Goal: Task Accomplishment & Management: Use online tool/utility

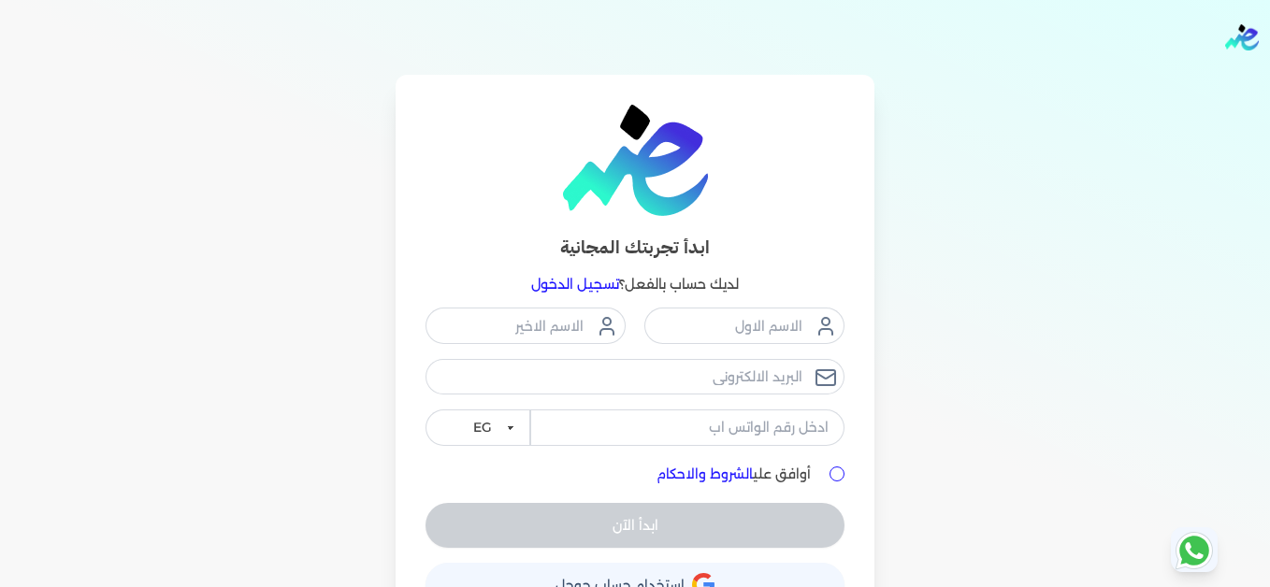
click at [597, 288] on link "تسجيل الدخول" at bounding box center [575, 284] width 88 height 17
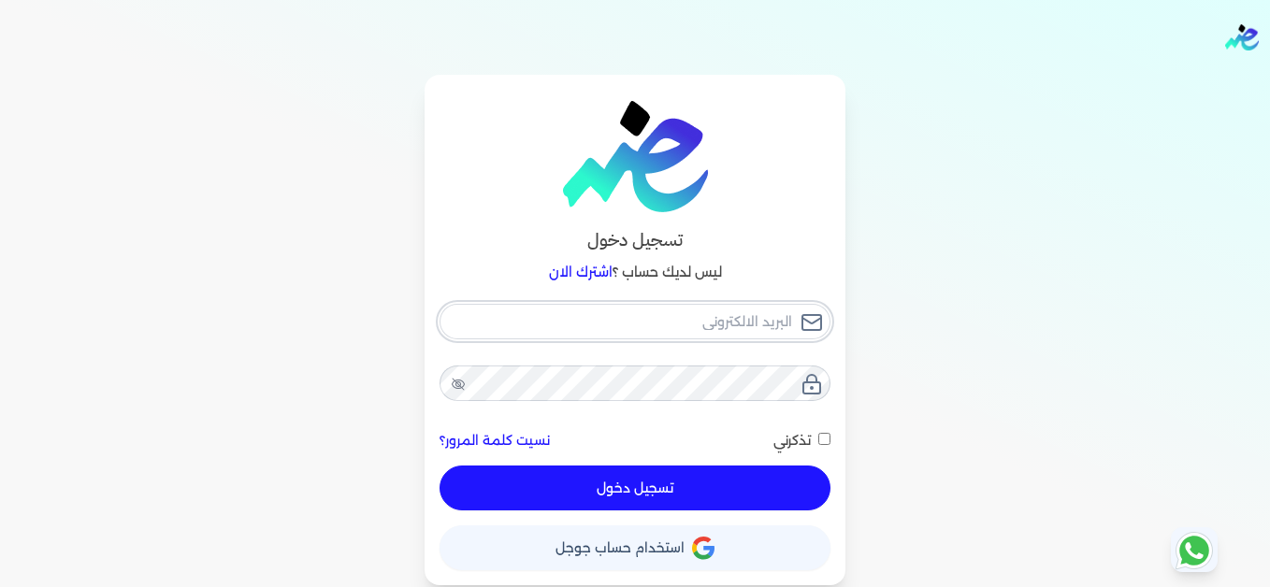
click at [630, 326] on input "email" at bounding box center [635, 322] width 391 height 36
type input "[EMAIL_ADDRESS][DOMAIN_NAME]"
click at [761, 486] on button "تسجيل دخول" at bounding box center [635, 488] width 391 height 45
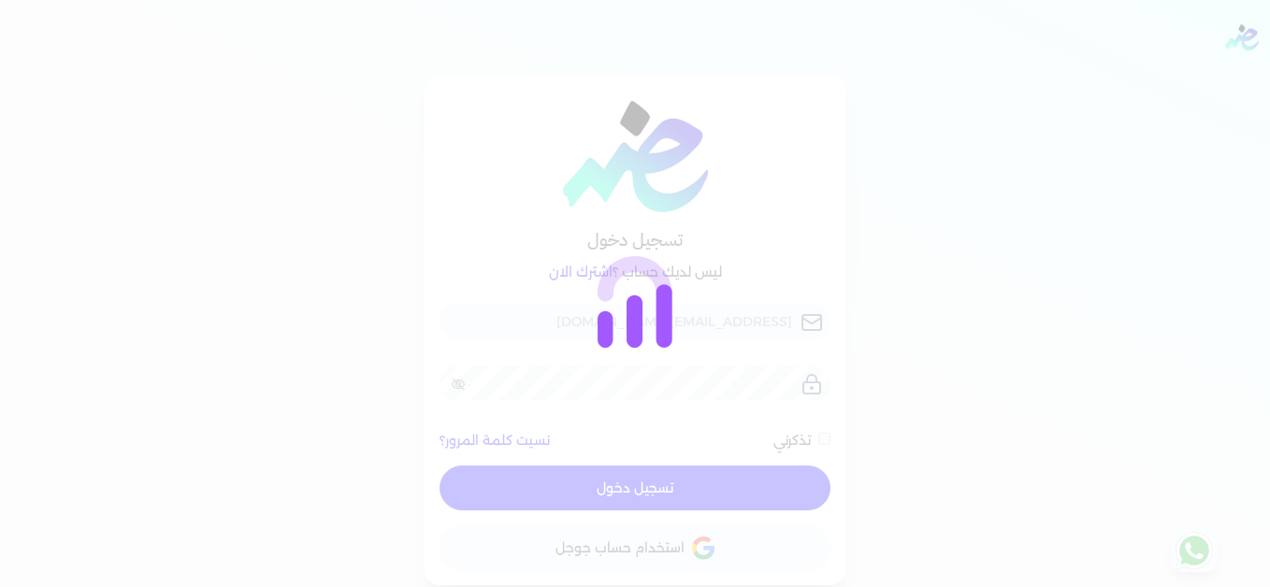
checkbox input "false"
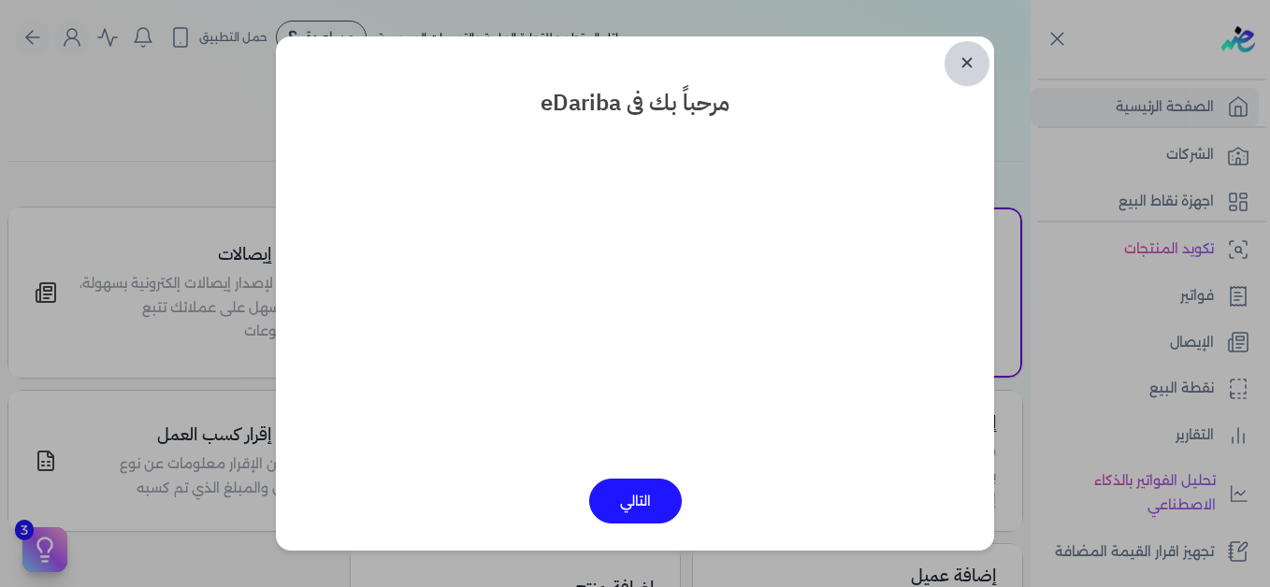
click at [971, 61] on link "✕" at bounding box center [967, 63] width 45 height 45
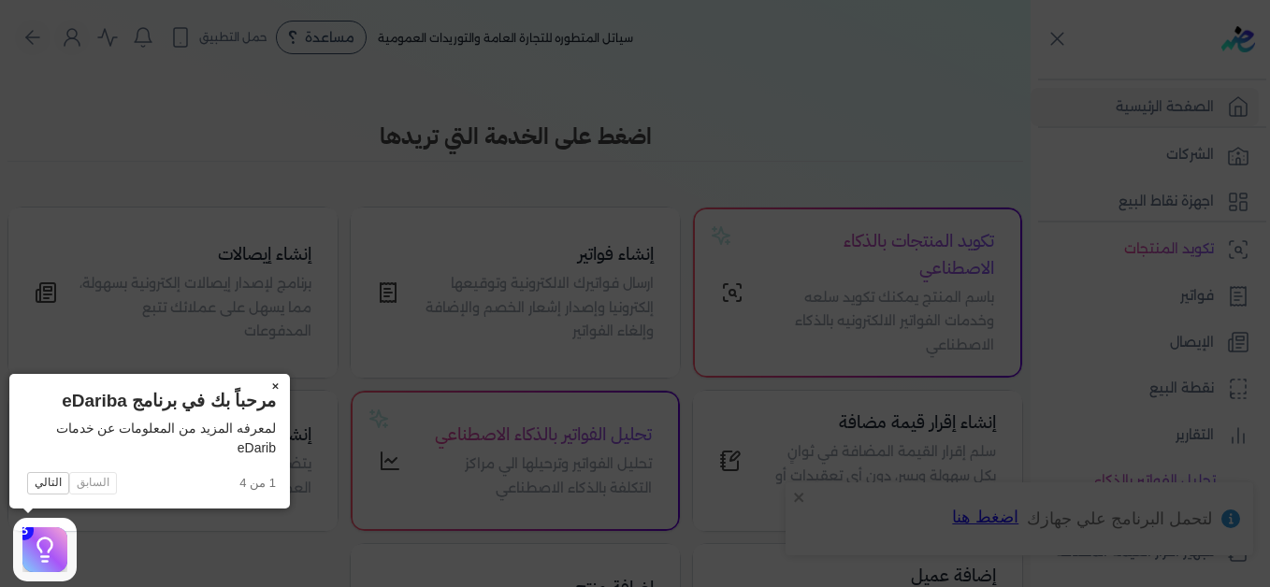
click at [272, 385] on button "×" at bounding box center [275, 387] width 30 height 26
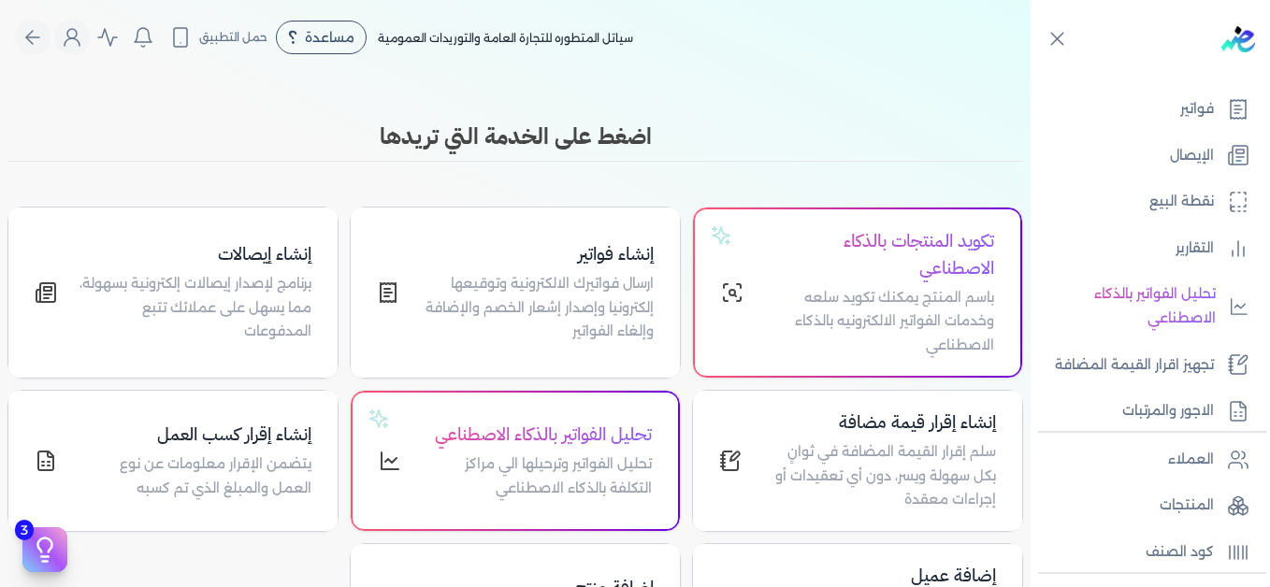
scroll to position [281, 0]
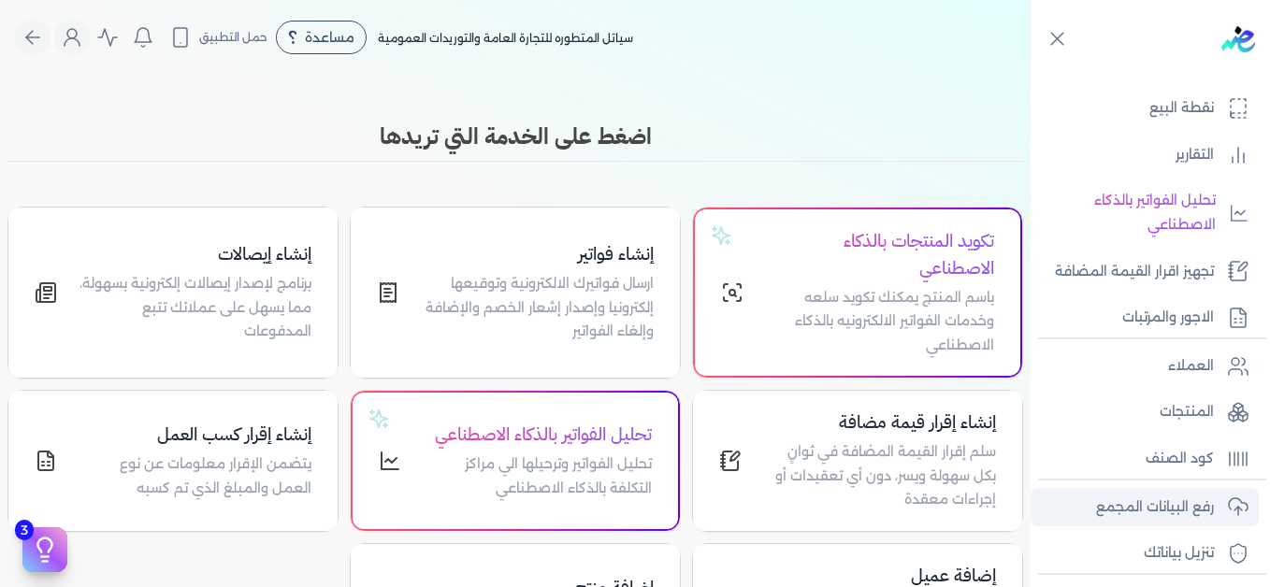
click at [1120, 512] on p "رفع البيانات المجمع" at bounding box center [1155, 508] width 118 height 24
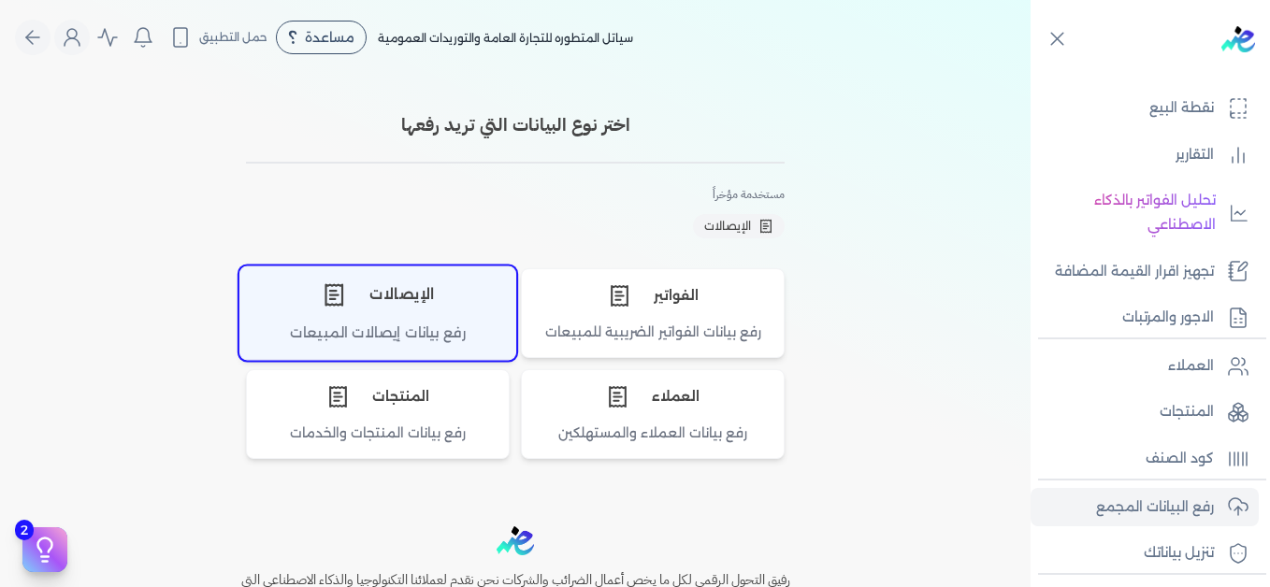
click at [435, 288] on div "الإيصالات" at bounding box center [377, 295] width 275 height 56
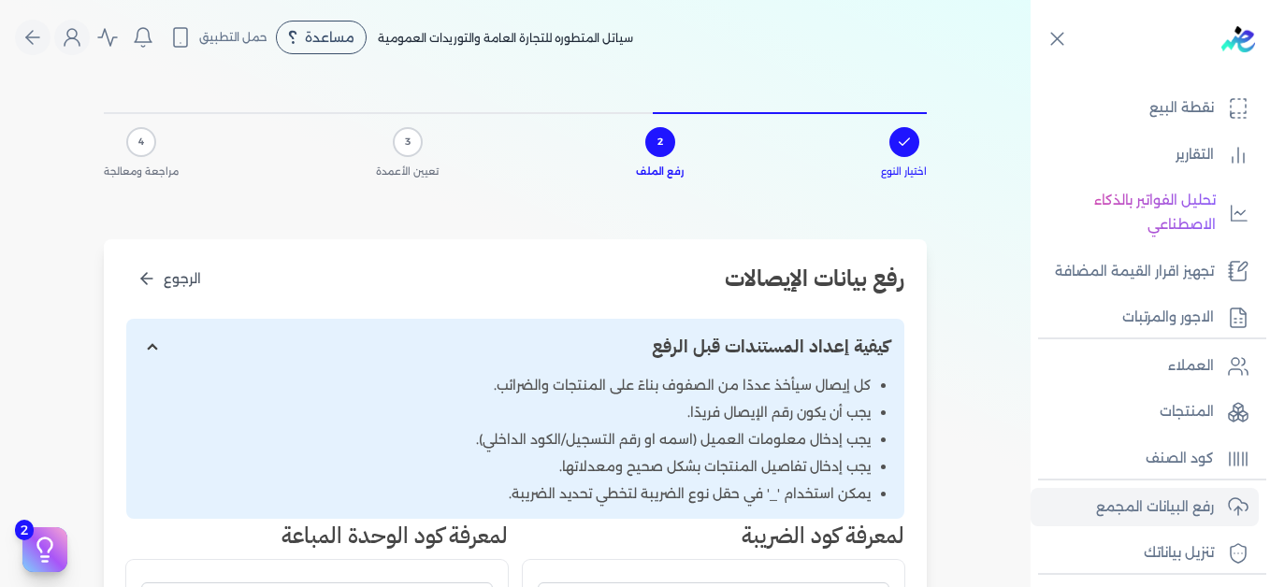
scroll to position [374, 0]
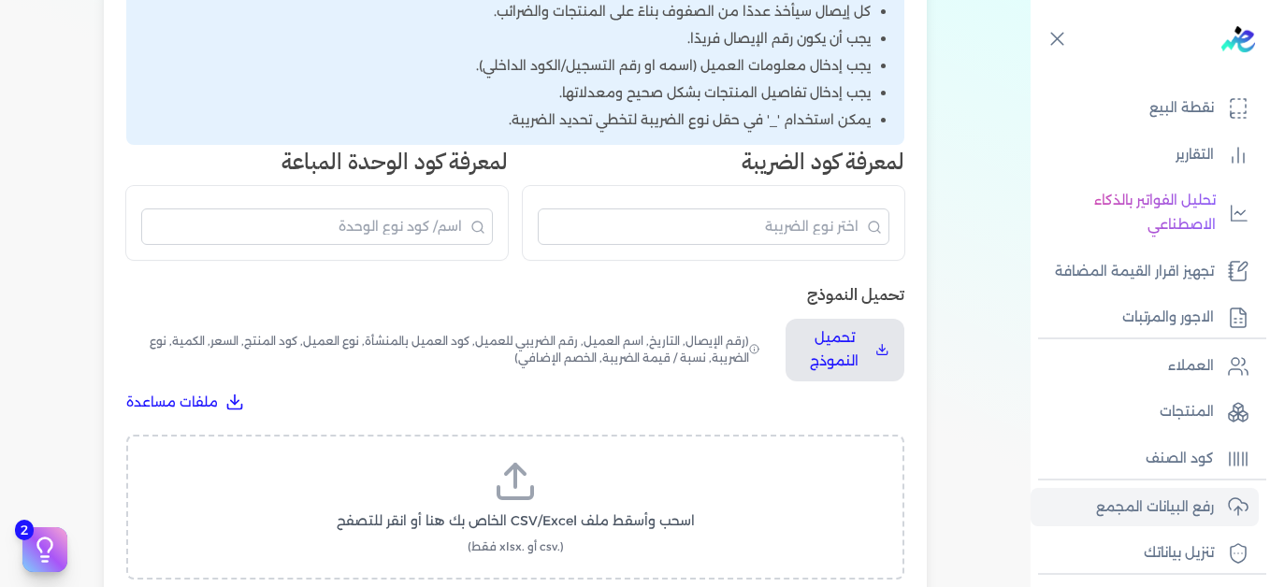
click at [528, 484] on icon at bounding box center [515, 481] width 45 height 45
click at [0, 0] on input "اسحب وأسقط ملف CSV/Excel الخاص بك هنا أو انقر للتصفح (.csv أو .xlsx فقط)" at bounding box center [0, 0] width 0 height 0
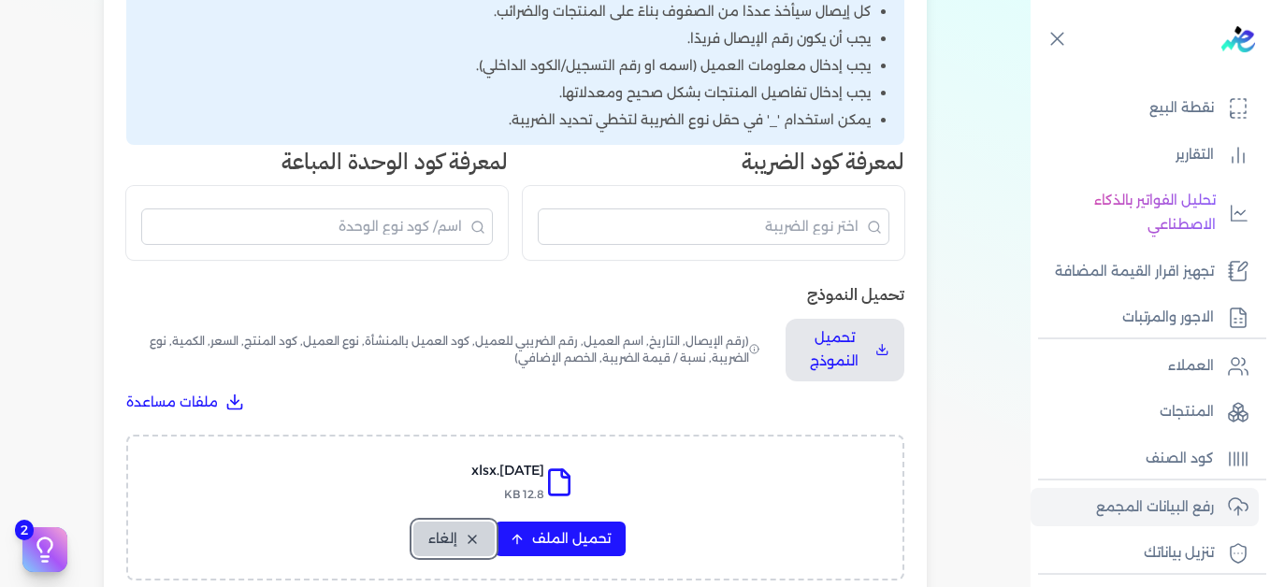
click at [455, 538] on span "إلغاء" at bounding box center [442, 539] width 29 height 20
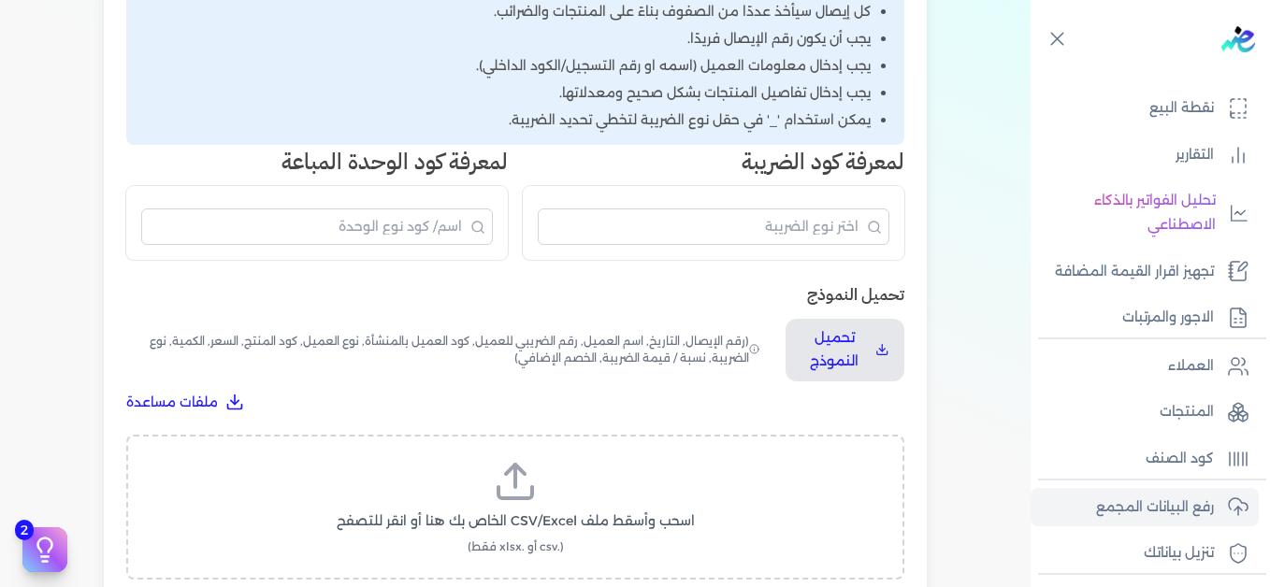
click at [513, 506] on label "اسحب وأسقط ملف CSV/Excel الخاص بك هنا أو انقر للتصفح (.csv أو .xlsx فقط)" at bounding box center [516, 507] width 730 height 96
click at [0, 0] on input "اسحب وأسقط ملف CSV/Excel الخاص بك هنا أو انقر للتصفح (.csv أو .xlsx فقط)" at bounding box center [0, 0] width 0 height 0
click span "تحميل الملف"
select select "التاريخ"
select select "أسم العميل"
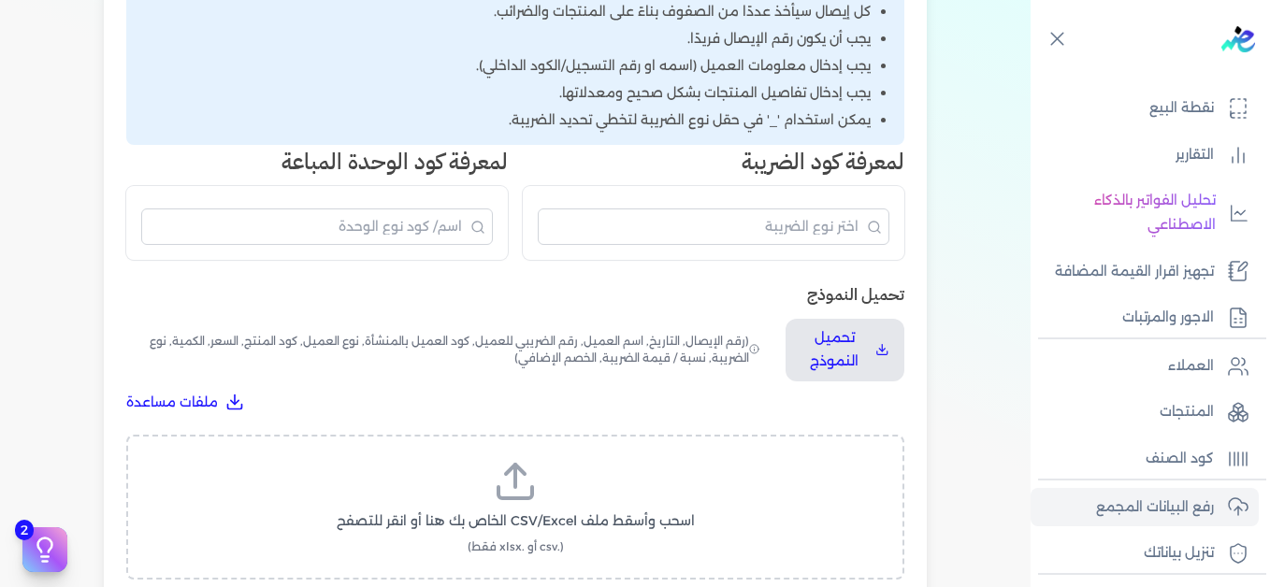
select select "نوع العميل"
select select "وصف البند"
select select "السعر"
select select "الكمية"
select select "نوع الضريبة"
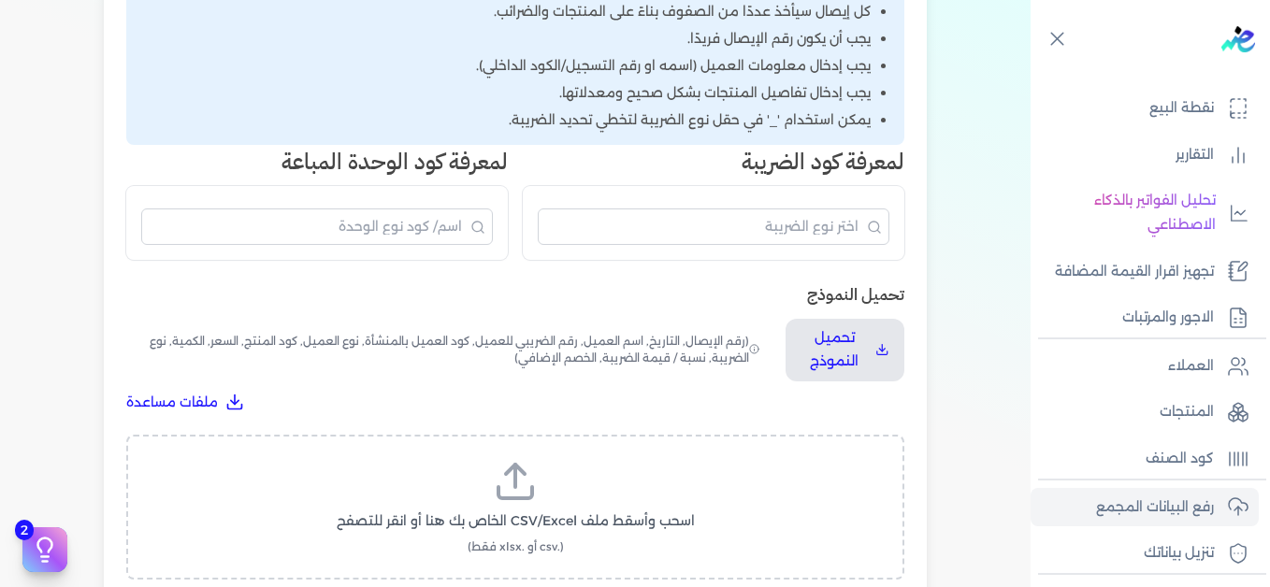
select select "نسبة / قيمة الضريبة"
select select "خصم اضافي"
click select "غير محدد إيصال رقم التاريخ كود العميل بالمنشأة أسم العميل الرقم الضريبي للعميل …"
select select "إيصال رقم"
click select "غير محدد إيصال رقم التاريخ كود العميل بالمنشأة أسم العميل الرقم الضريبي للعميل …"
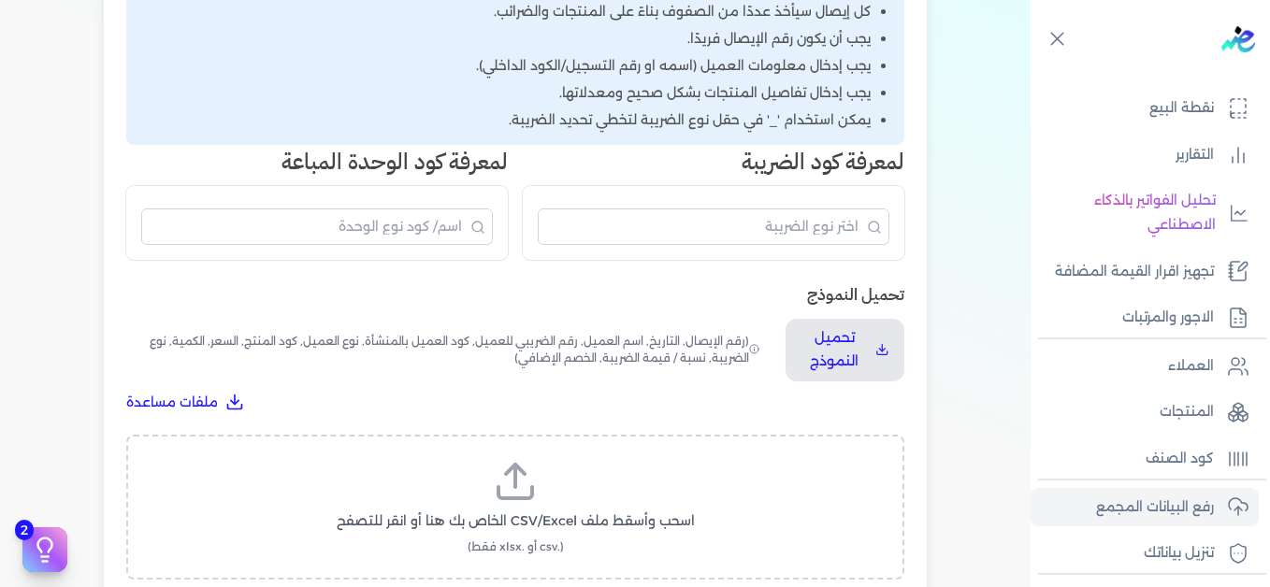
click select "غير محدد إيصال رقم التاريخ كود العميل بالمنشأة أسم العميل الرقم الضريبي للعميل …"
select select "كود المنتج الداخلي"
click select "غير محدد إيصال رقم التاريخ كود العميل بالمنشأة أسم العميل الرقم الضريبي للعميل …"
click button "متابعة"
click span "رفع البيانات"
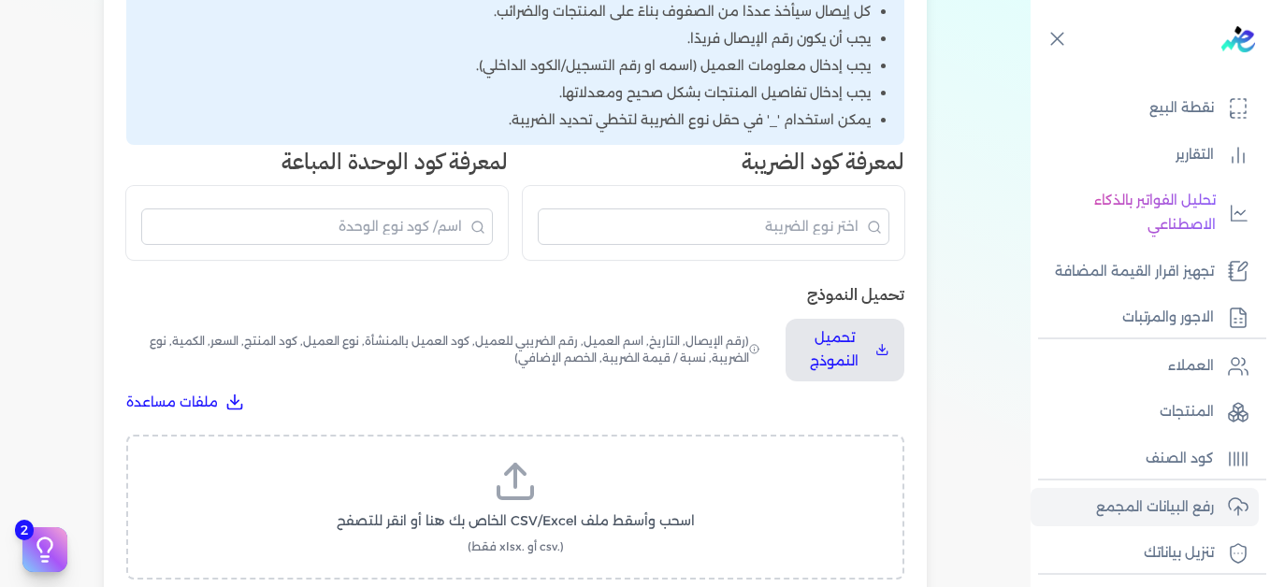
click span "عرض البيانات في النظام"
checkbox input "false"
click input "[DATE]"
type input "[DATE]"
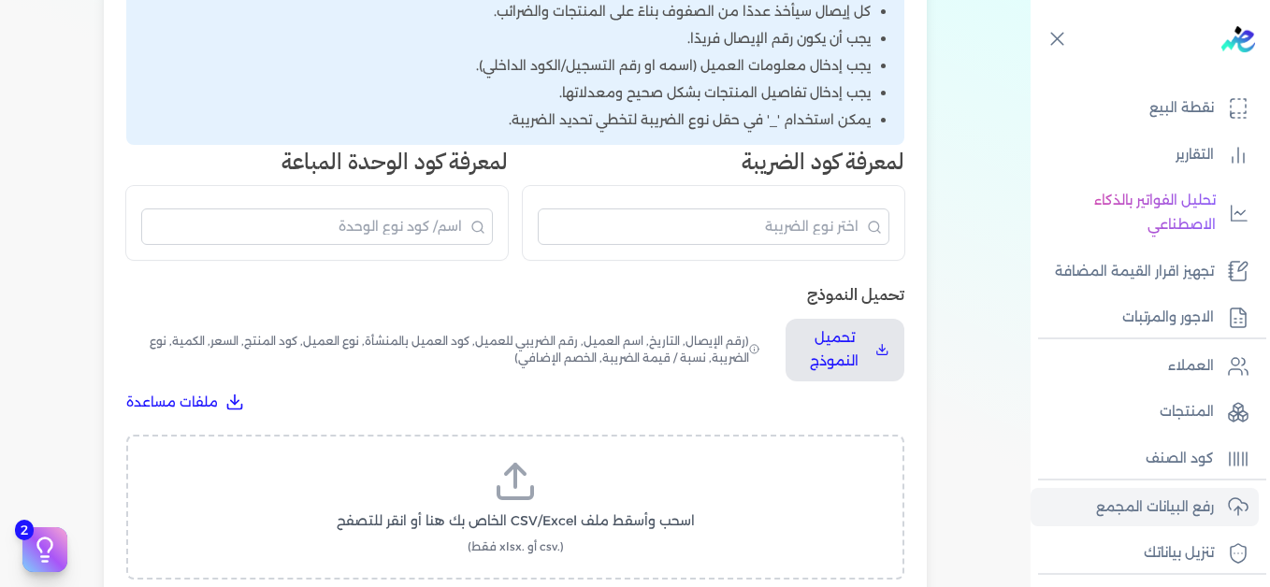
click div "الي [DATE]"
checkbox input "false"
click input "[DATE]"
type input "[DATE]"
click div "أختر المدة الزمنية لإظهار الإيصالات من [DATE] الي [DATE] برجاء تحديد فتره زمنيه…"
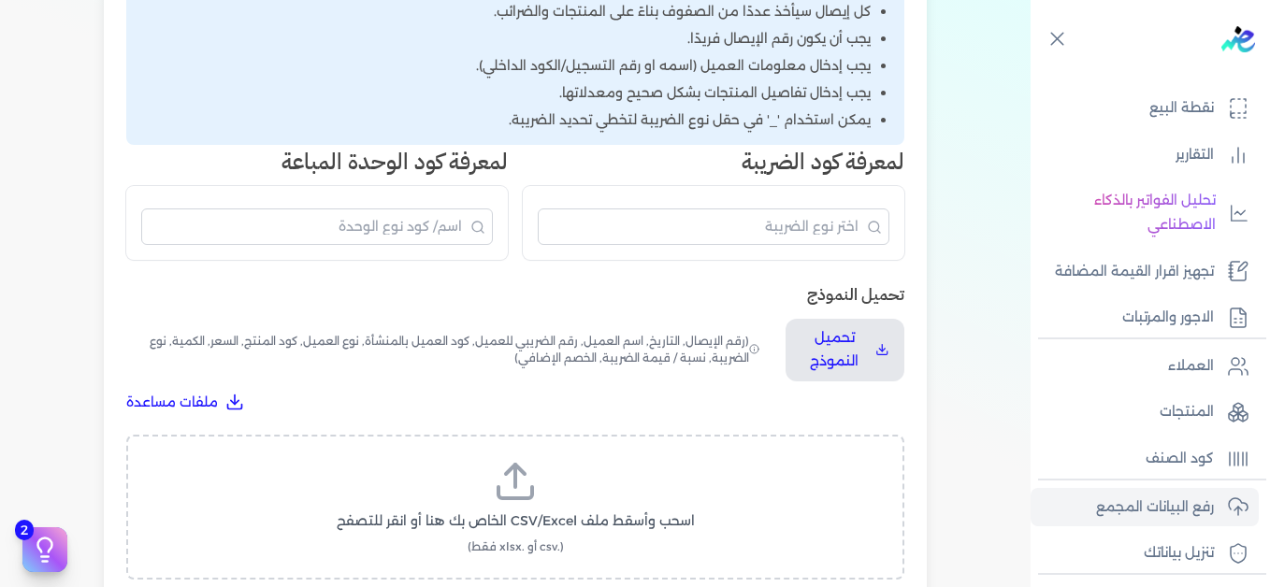
click button "ابحث"
click input "All items unselected"
checkbox input "true"
click link "تصفية"
click button "اضافة تصفية"
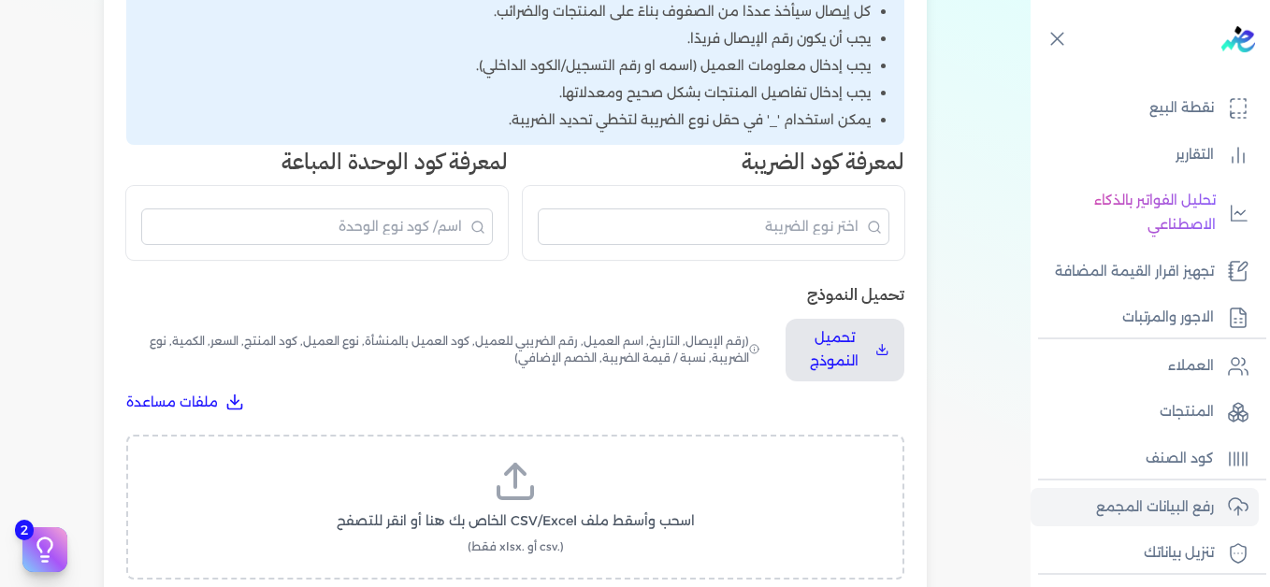
click select "الكل مقبولة غير مقبولة يتم مراجعتها ملغية مرفوضة مسودة"
select select "draft"
click select "الكل مقبولة غير مقبولة يتم مراجعتها ملغية مرفوضة مسودة"
click button "تأكيد"
click h5 "إذا لم تجد إيصالاتك في الفترة الزمنية المحددة اضغط على زر (إعادة تجهيز البيانات)"
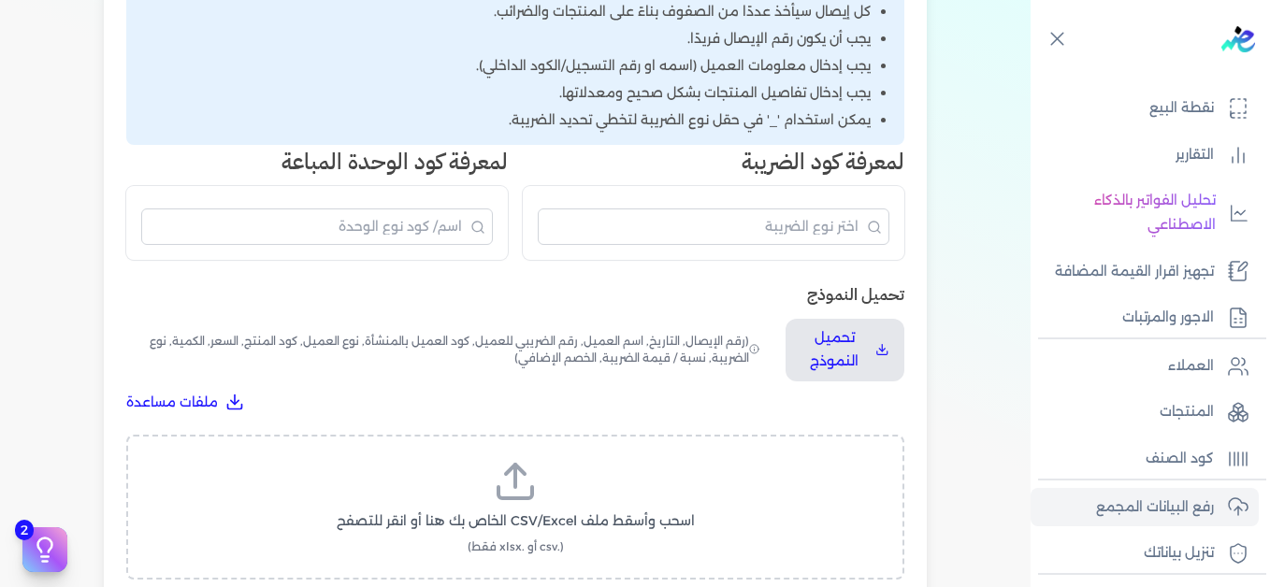
click label "اختارت (64)"
click button "ارسل لمصلحة لضرائب"
click at [0, 0] on div at bounding box center [0, 0] width 0 height 0
checkbox input "true"
click button "إغلاق"
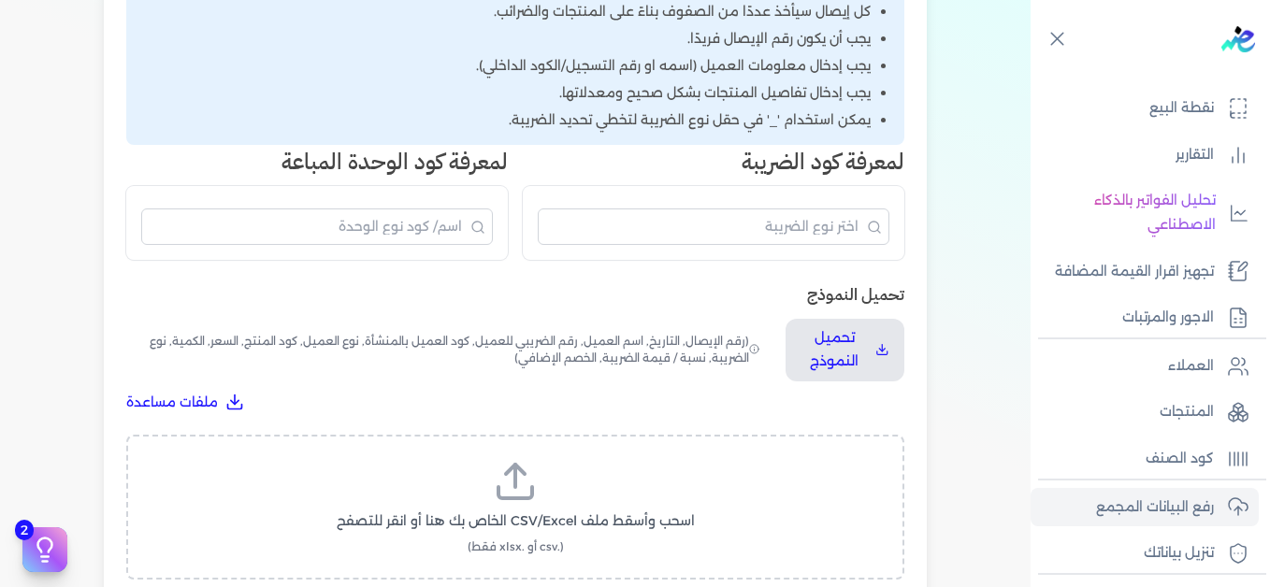
click at [0, 0] on icon "Global" at bounding box center [0, 0] width 0 height 0
click at [1031, 75] on input "Close" at bounding box center [1031, 75] width 0 height 0
click at [1066, 160] on label "Close" at bounding box center [635, 293] width 1270 height 587
click at [1031, 75] on input "Close" at bounding box center [1031, 75] width 0 height 0
